Goal: Book appointment/travel/reservation

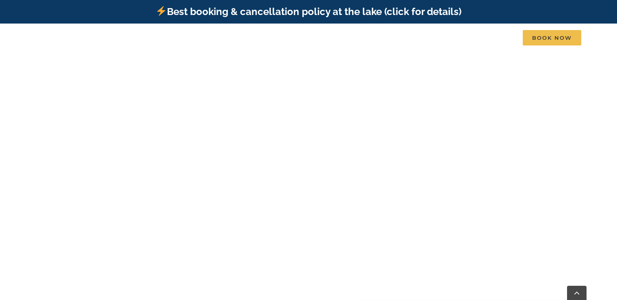
scroll to position [286, 0]
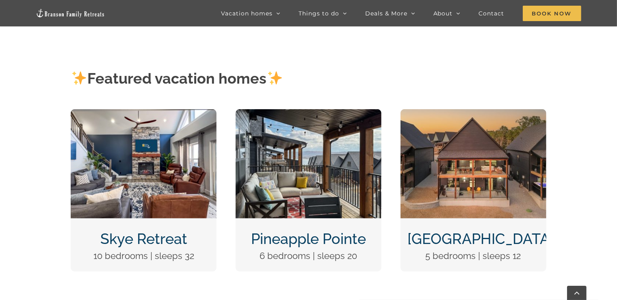
click at [132, 170] on img "Skye Retreat at Table Rock Lake-3004-Edit" at bounding box center [144, 163] width 146 height 109
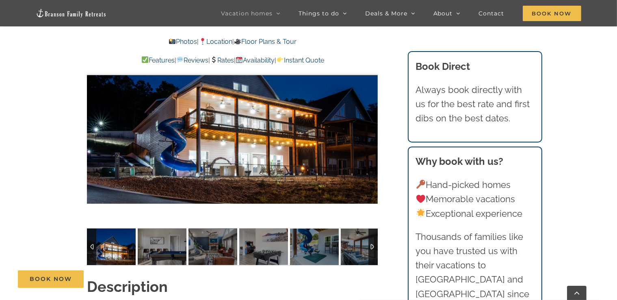
scroll to position [649, 0]
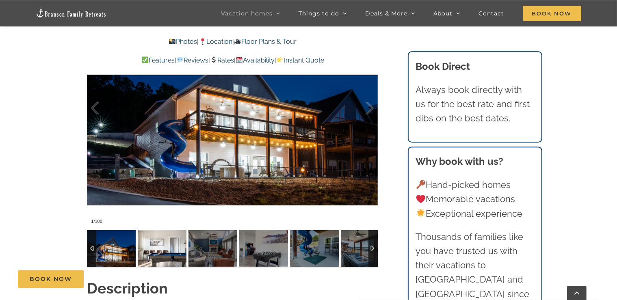
click at [173, 241] on img at bounding box center [162, 248] width 49 height 37
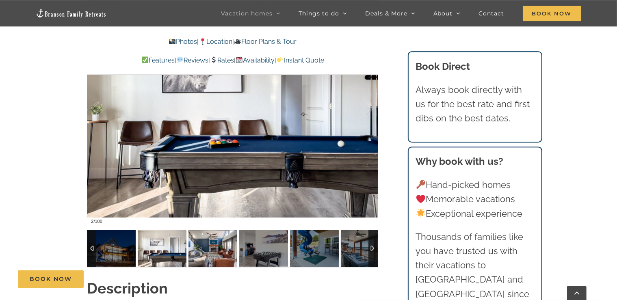
click at [216, 240] on img at bounding box center [212, 248] width 49 height 37
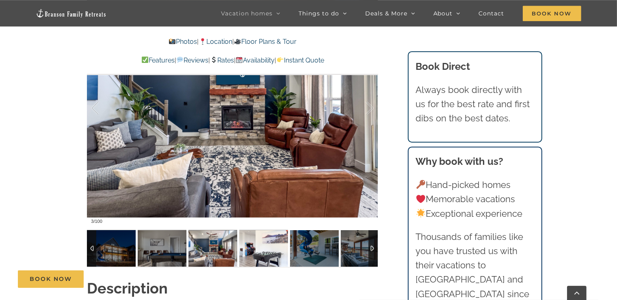
click at [252, 247] on img at bounding box center [263, 248] width 49 height 37
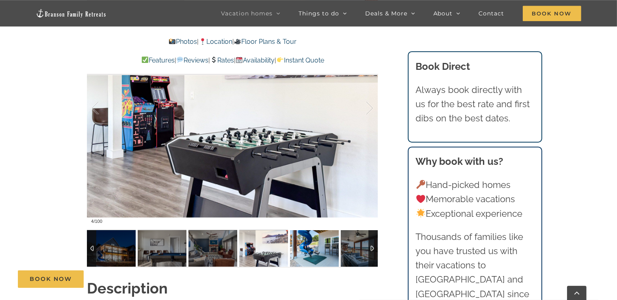
click at [307, 251] on img at bounding box center [314, 248] width 49 height 37
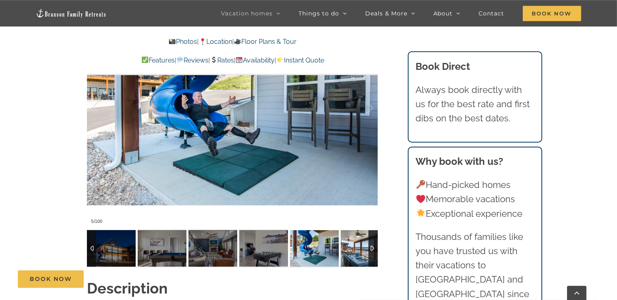
click at [361, 256] on img at bounding box center [365, 248] width 49 height 37
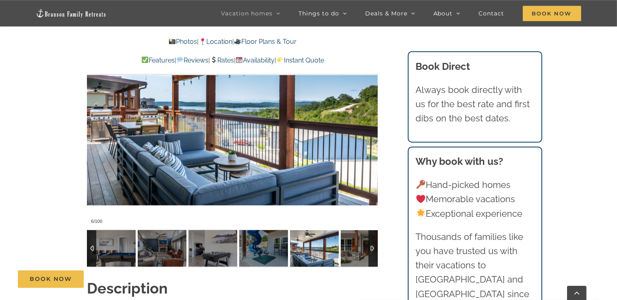
click at [369, 249] on div at bounding box center [372, 248] width 9 height 37
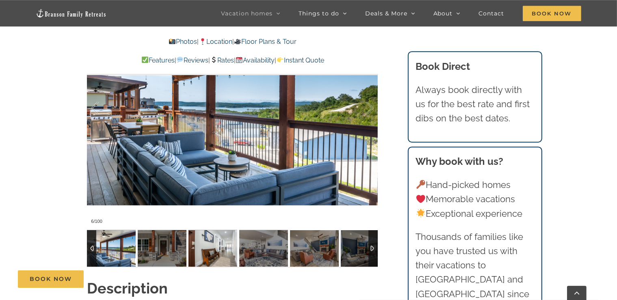
click at [210, 256] on img at bounding box center [212, 248] width 49 height 37
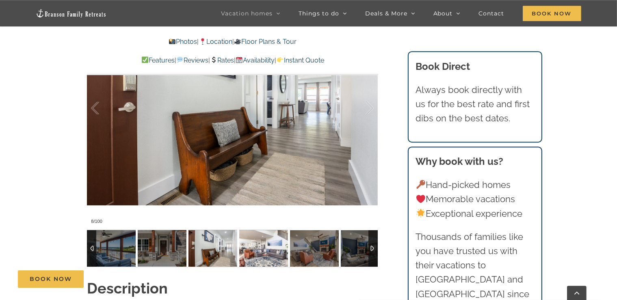
click at [259, 259] on img at bounding box center [263, 248] width 49 height 37
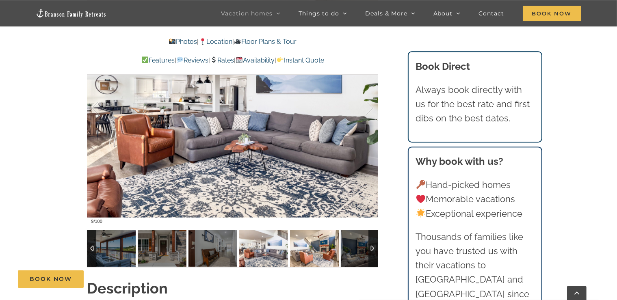
click at [315, 250] on img at bounding box center [314, 248] width 49 height 37
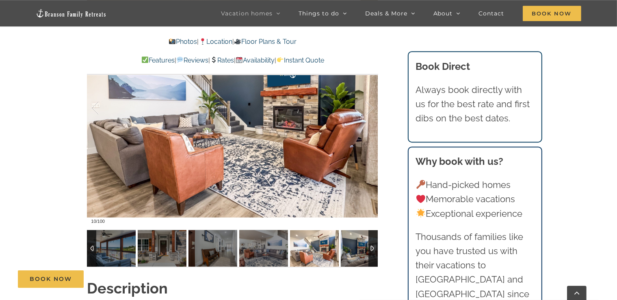
click at [360, 252] on img at bounding box center [365, 248] width 49 height 37
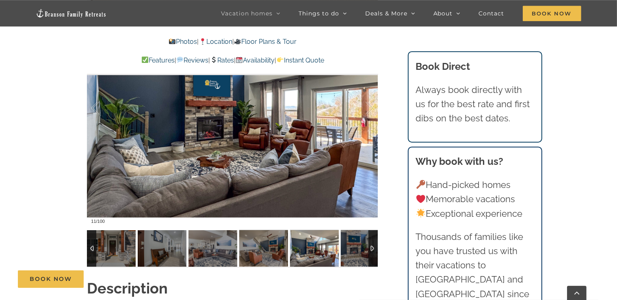
click at [375, 245] on div at bounding box center [372, 248] width 9 height 37
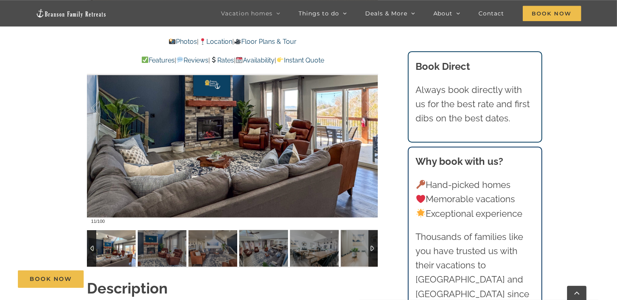
click at [375, 245] on div at bounding box center [372, 248] width 9 height 37
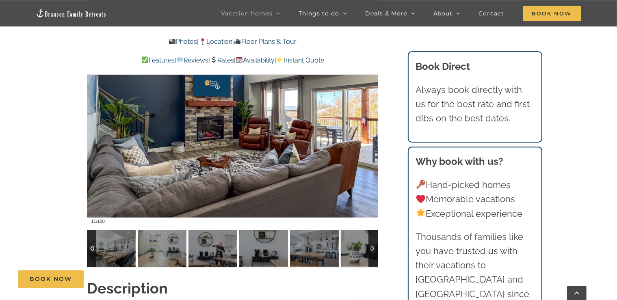
click at [373, 245] on div at bounding box center [372, 248] width 9 height 37
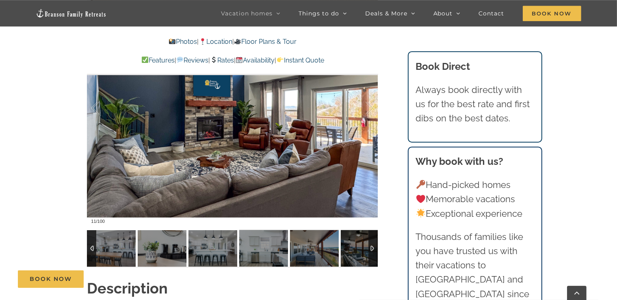
click at [374, 248] on div at bounding box center [372, 248] width 9 height 37
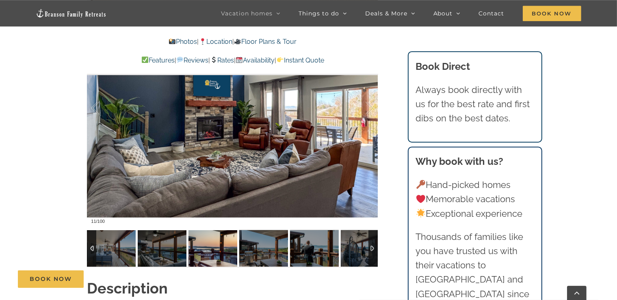
click at [202, 252] on img at bounding box center [212, 248] width 49 height 37
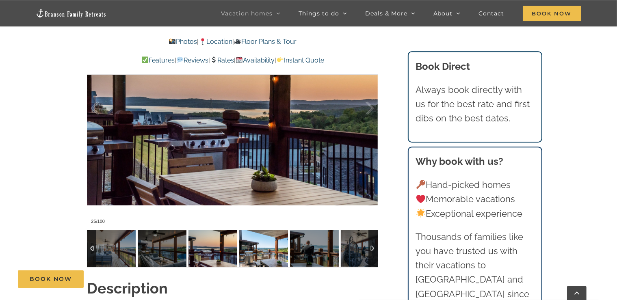
click at [269, 250] on img at bounding box center [263, 248] width 49 height 37
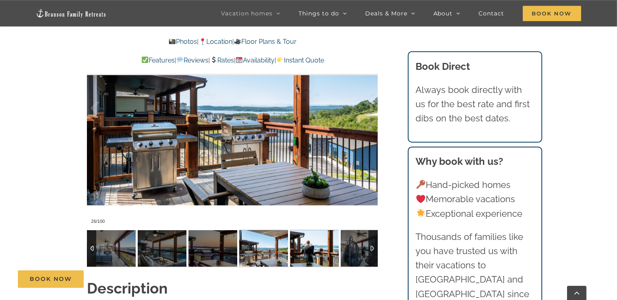
click at [310, 250] on img at bounding box center [314, 248] width 49 height 37
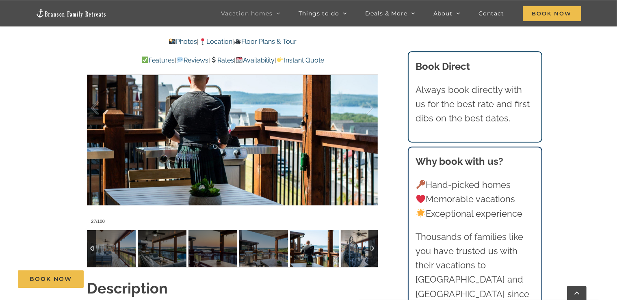
click at [359, 251] on img at bounding box center [365, 248] width 49 height 37
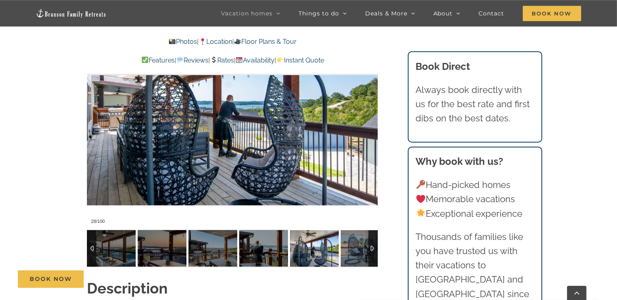
click at [371, 252] on div at bounding box center [372, 248] width 9 height 37
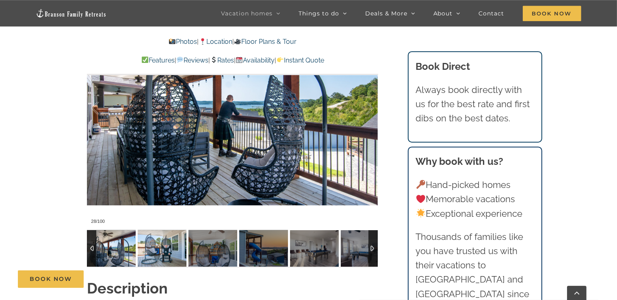
click at [163, 243] on img at bounding box center [162, 248] width 49 height 37
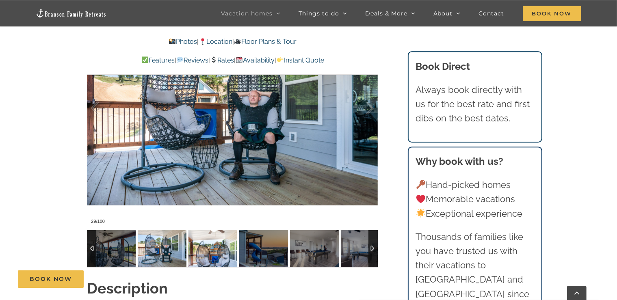
click at [216, 244] on img at bounding box center [212, 248] width 49 height 37
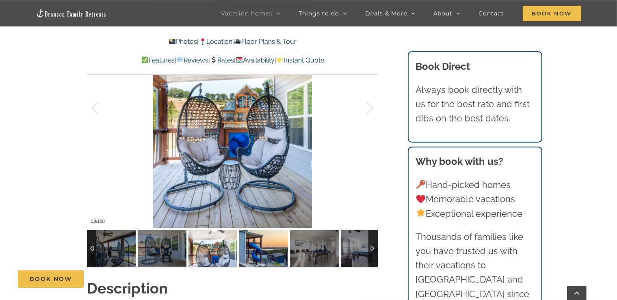
click at [261, 251] on img at bounding box center [263, 248] width 49 height 37
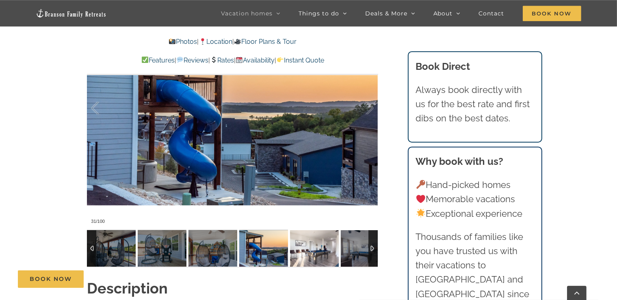
click at [314, 255] on img at bounding box center [314, 248] width 49 height 37
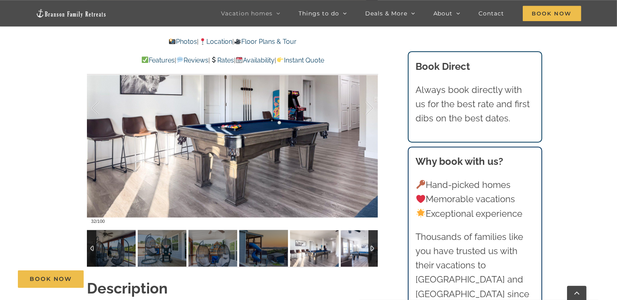
click at [359, 250] on img at bounding box center [365, 248] width 49 height 37
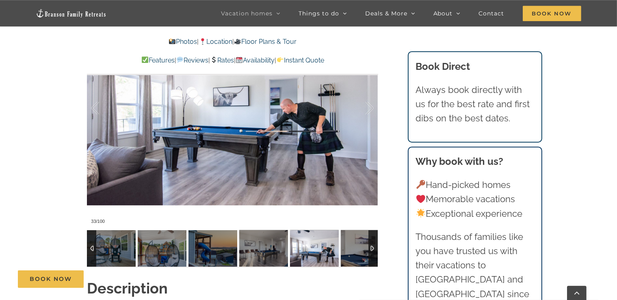
click at [374, 246] on div at bounding box center [372, 248] width 9 height 37
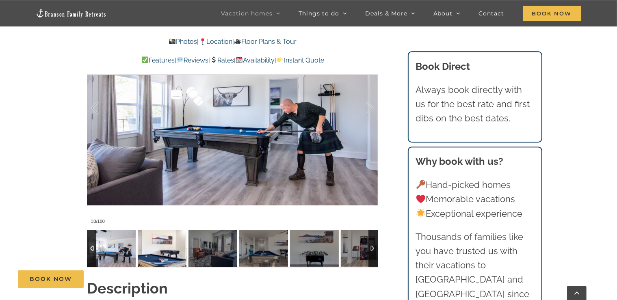
click at [165, 251] on img at bounding box center [162, 248] width 49 height 37
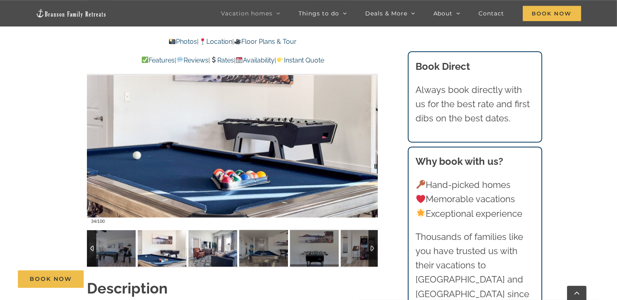
click at [213, 252] on img at bounding box center [212, 248] width 49 height 37
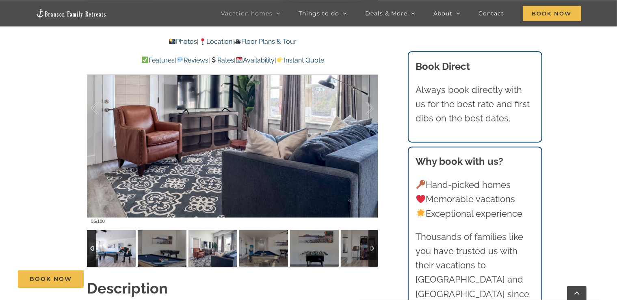
click at [119, 247] on img at bounding box center [111, 248] width 49 height 37
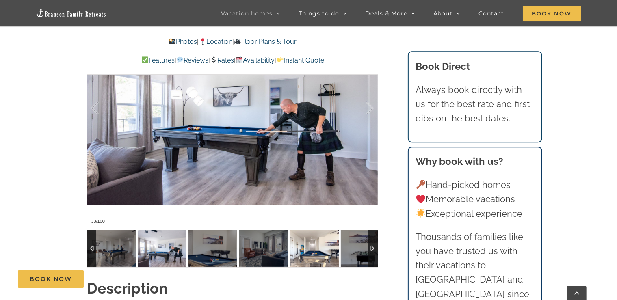
click at [316, 242] on img at bounding box center [314, 248] width 49 height 37
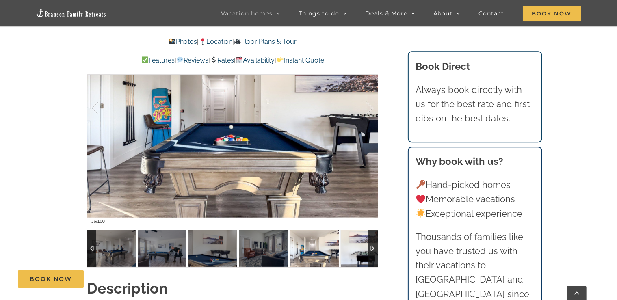
click at [355, 251] on img at bounding box center [365, 248] width 49 height 37
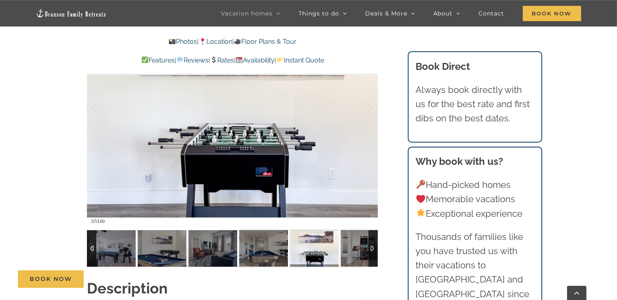
click at [375, 247] on div at bounding box center [372, 248] width 9 height 37
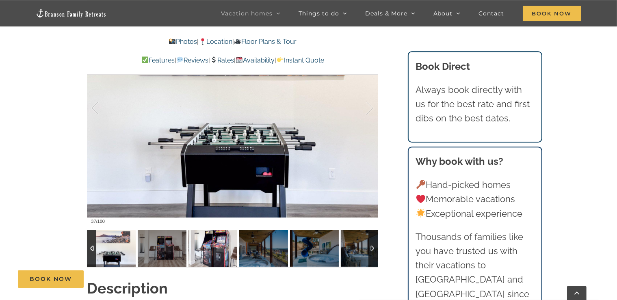
click at [214, 249] on img at bounding box center [212, 248] width 49 height 37
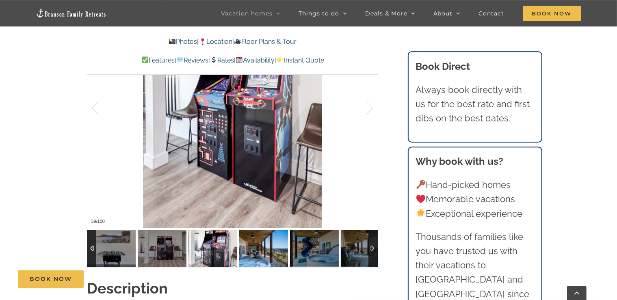
click at [251, 255] on img at bounding box center [263, 248] width 49 height 37
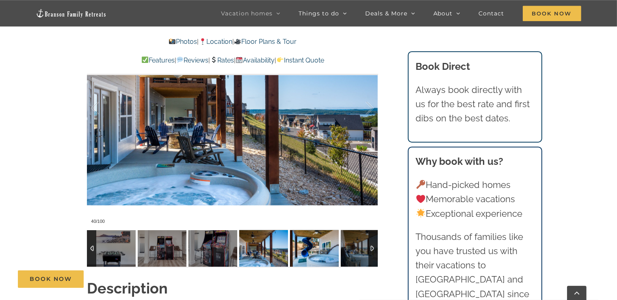
click at [314, 253] on img at bounding box center [314, 248] width 49 height 37
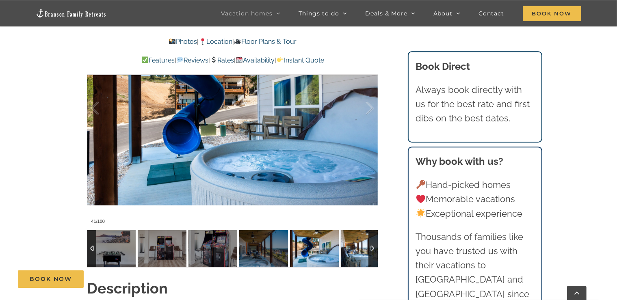
click at [362, 244] on img at bounding box center [365, 248] width 49 height 37
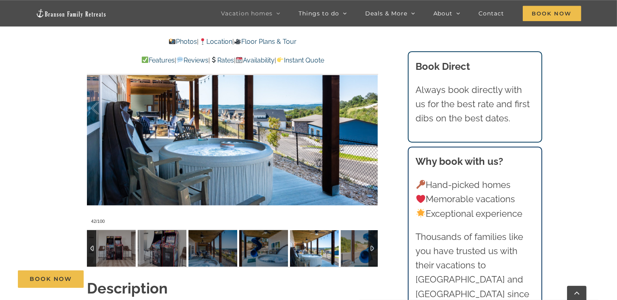
click at [374, 246] on div at bounding box center [372, 248] width 9 height 37
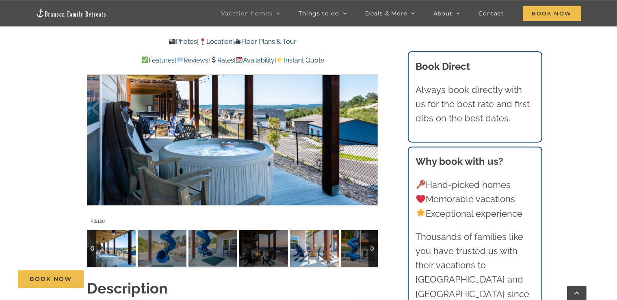
click at [318, 249] on img at bounding box center [314, 248] width 49 height 37
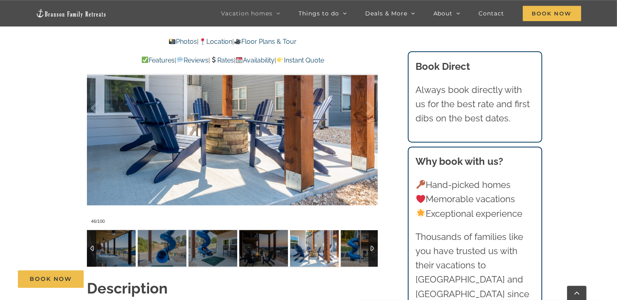
click at [360, 253] on img at bounding box center [365, 248] width 49 height 37
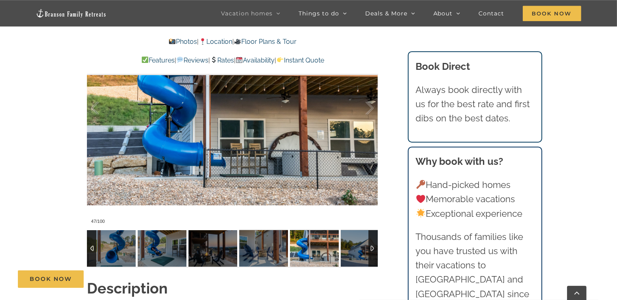
click at [375, 250] on div at bounding box center [372, 248] width 9 height 37
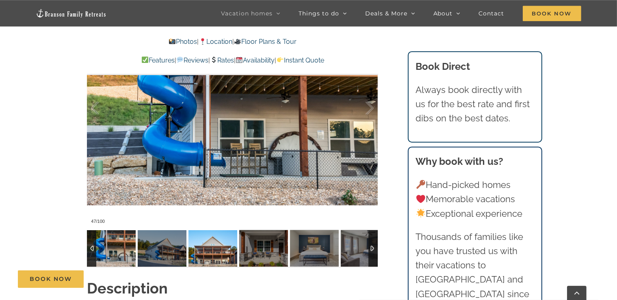
click at [226, 244] on img at bounding box center [212, 248] width 49 height 37
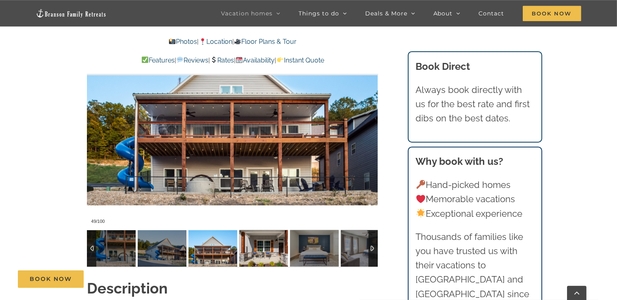
click at [260, 247] on img at bounding box center [263, 248] width 49 height 37
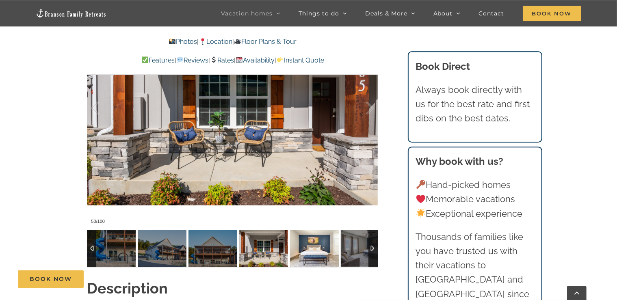
click at [317, 241] on img at bounding box center [314, 248] width 49 height 37
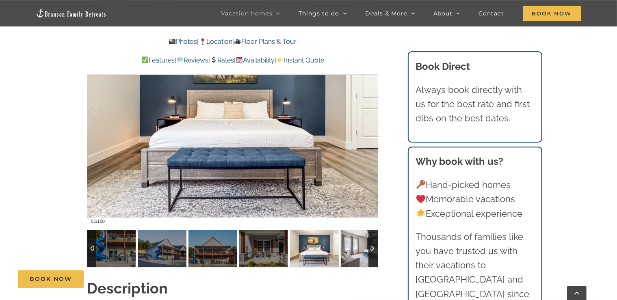
click at [348, 251] on img at bounding box center [365, 248] width 49 height 37
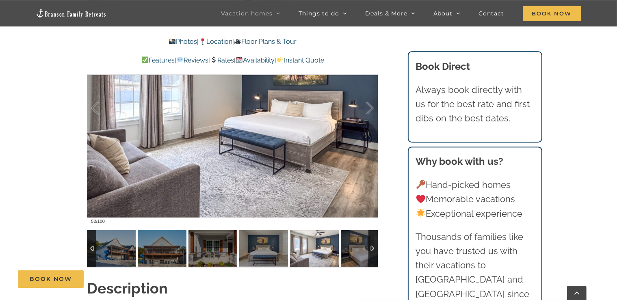
click at [375, 248] on div at bounding box center [372, 248] width 9 height 37
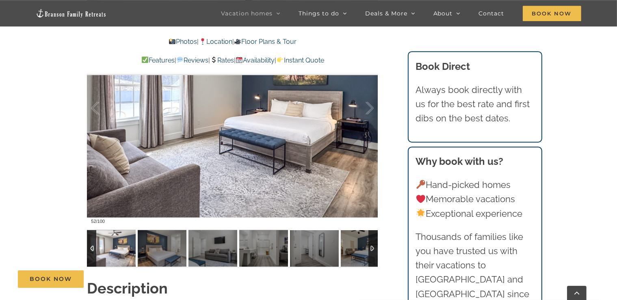
click at [375, 248] on div at bounding box center [372, 248] width 9 height 37
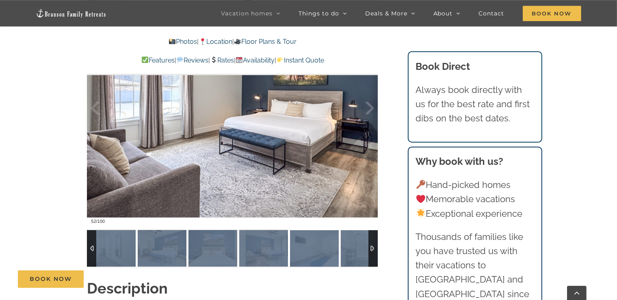
click at [375, 248] on div at bounding box center [372, 248] width 9 height 37
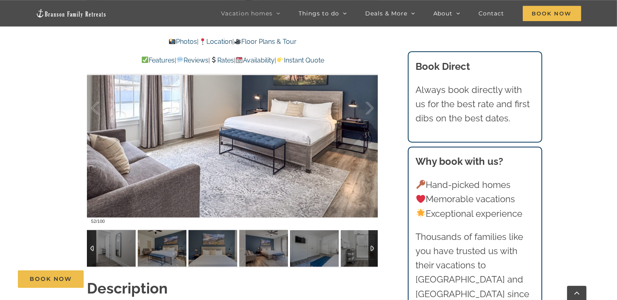
click at [375, 248] on div at bounding box center [372, 248] width 9 height 37
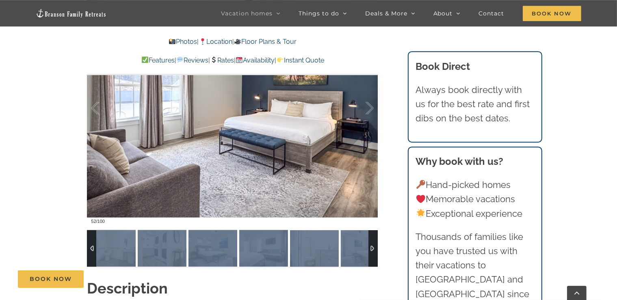
click at [375, 248] on div at bounding box center [372, 248] width 9 height 37
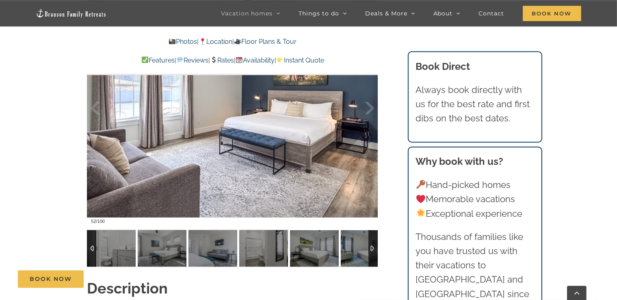
click at [375, 248] on div at bounding box center [372, 248] width 9 height 37
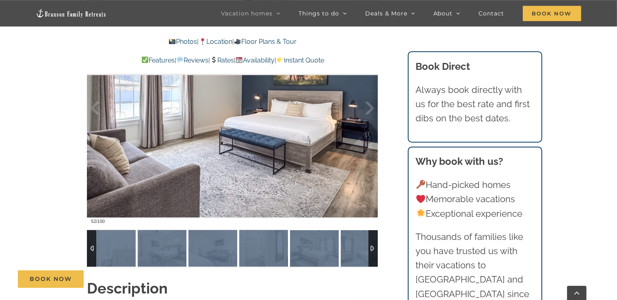
click at [375, 248] on div at bounding box center [372, 248] width 9 height 37
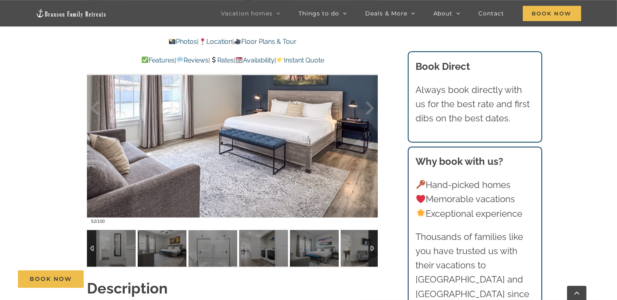
click at [375, 248] on div at bounding box center [372, 248] width 9 height 37
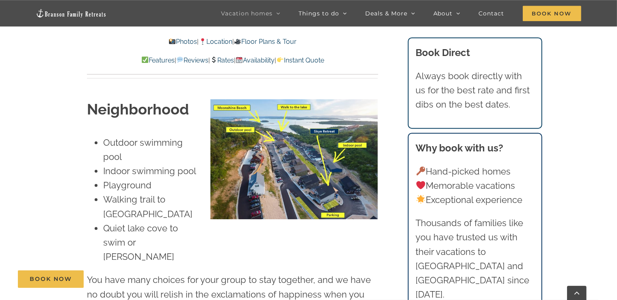
scroll to position [2124, 0]
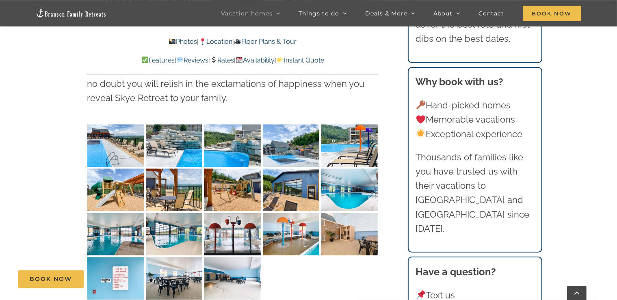
click at [226, 62] on link "Rates" at bounding box center [222, 60] width 24 height 8
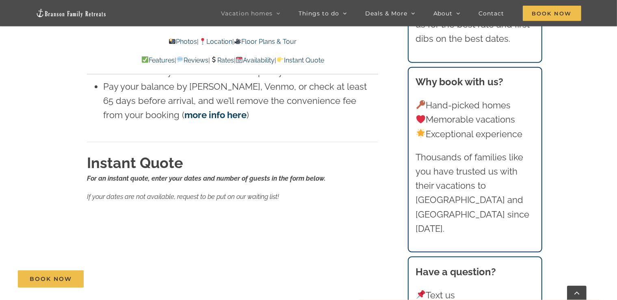
scroll to position [5381, 0]
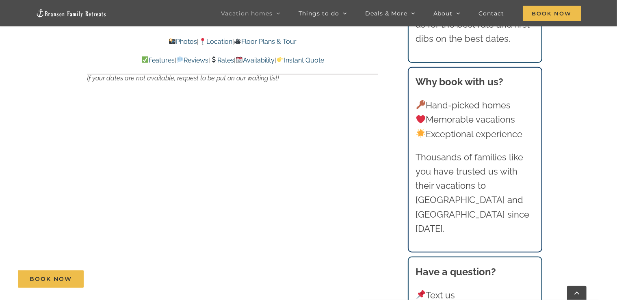
scroll to position [5510, 0]
